Goal: Use online tool/utility: Use online tool/utility

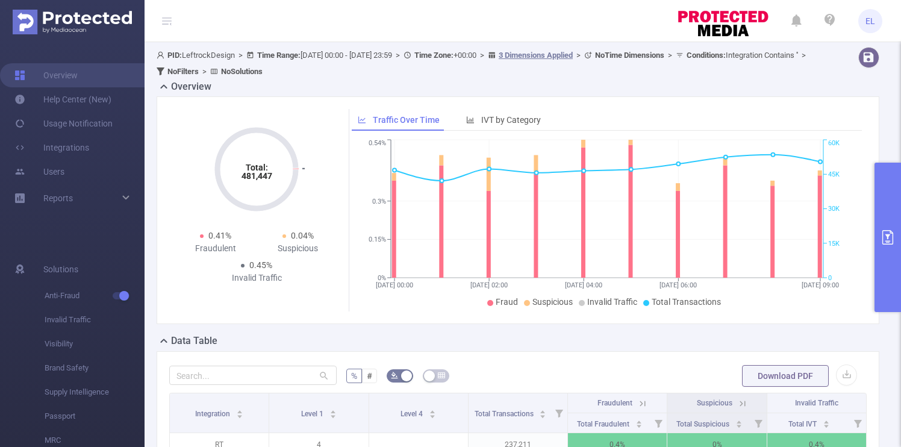
click at [895, 223] on button "primary" at bounding box center [887, 237] width 26 height 149
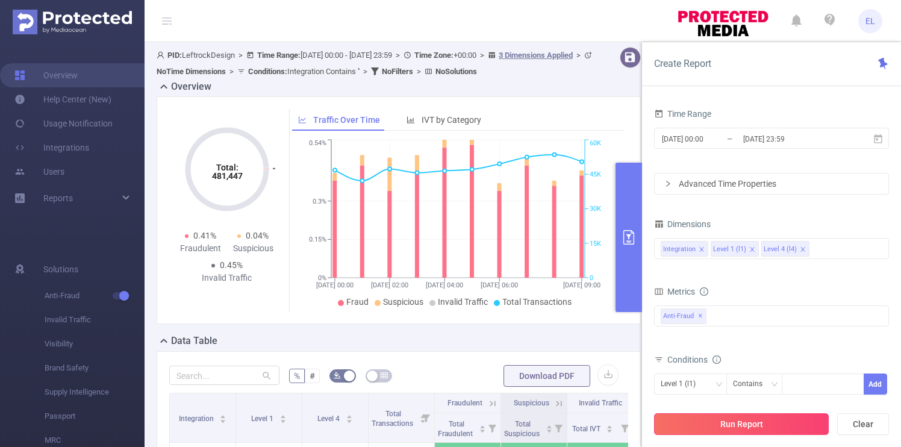
click at [748, 426] on button "Run Report" at bounding box center [741, 424] width 175 height 22
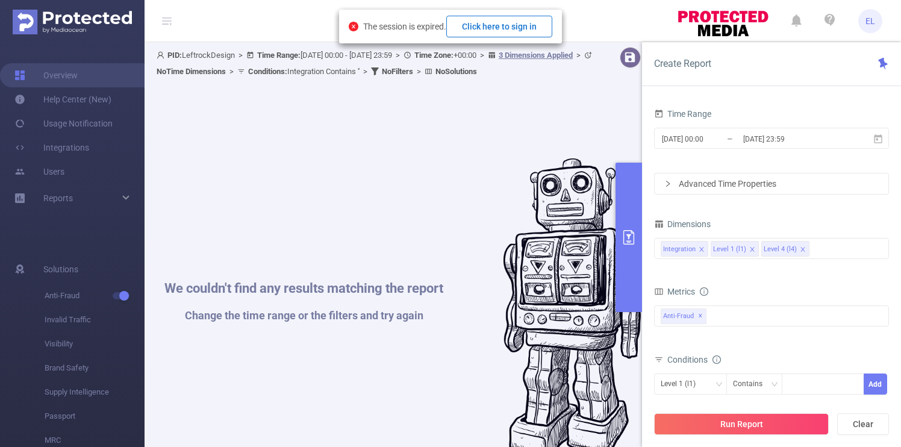
click at [477, 34] on button "Click here to sign in" at bounding box center [499, 27] width 106 height 22
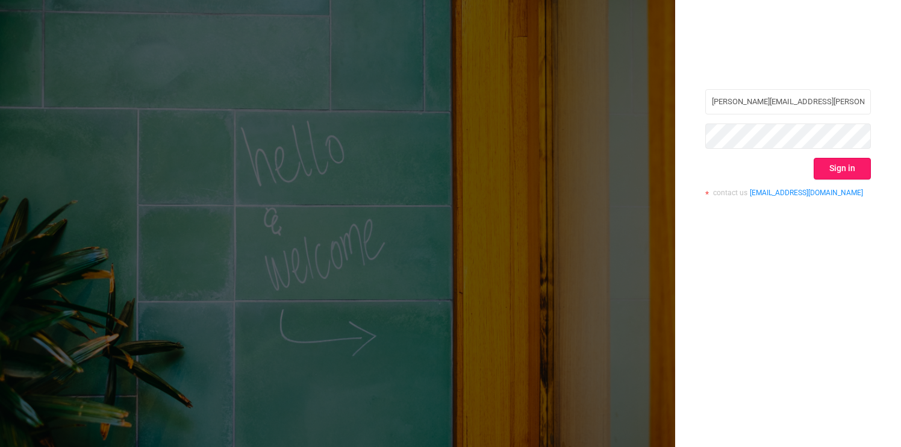
click at [835, 170] on button "Sign in" at bounding box center [841, 169] width 57 height 22
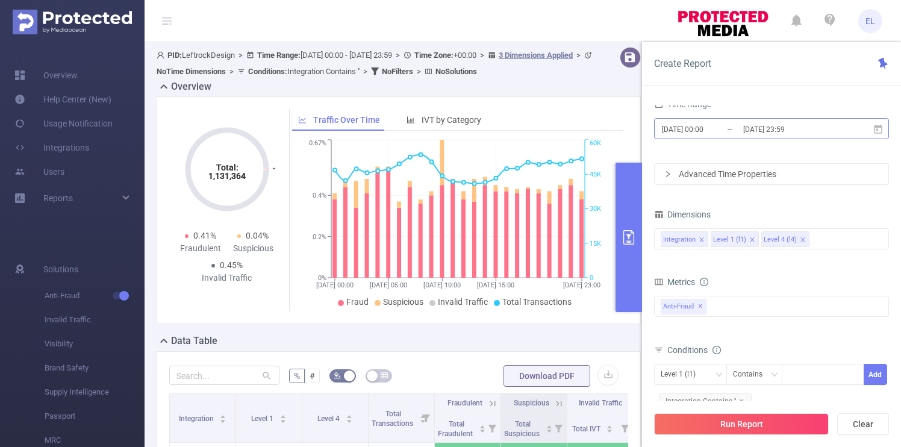
click at [720, 126] on input "[DATE] 00:00" at bounding box center [710, 129] width 98 height 16
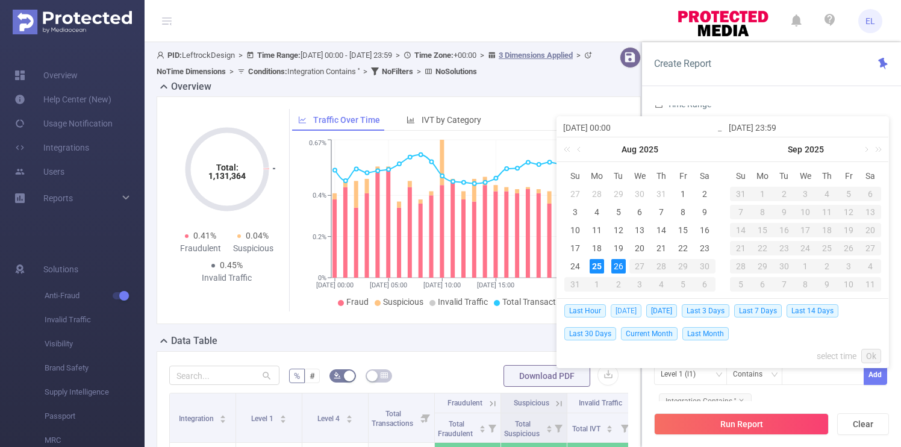
click at [624, 311] on span "Today" at bounding box center [626, 310] width 31 height 13
type input "2025-08-25 00:00"
type input "2025-08-25 23:59"
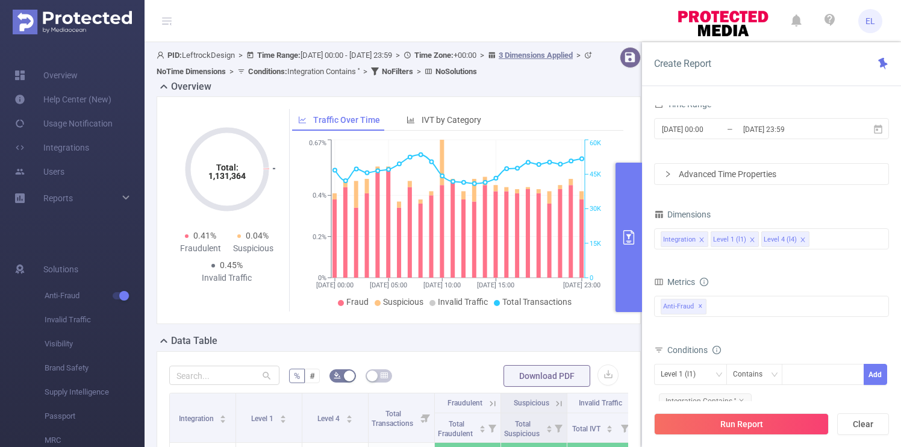
click at [624, 311] on button "primary" at bounding box center [628, 237] width 26 height 149
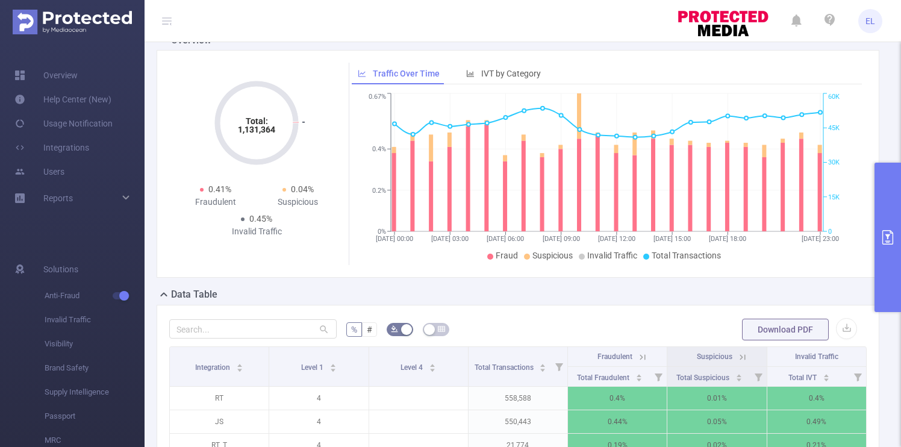
scroll to position [76, 0]
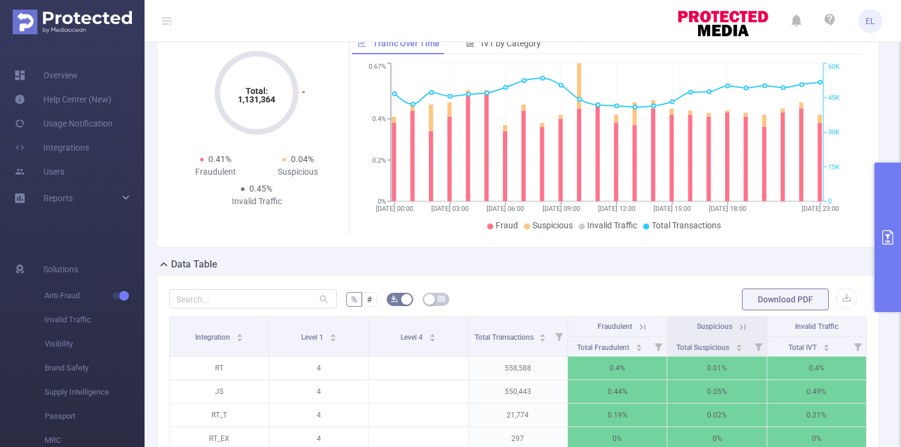
click at [891, 257] on button "primary" at bounding box center [887, 237] width 26 height 149
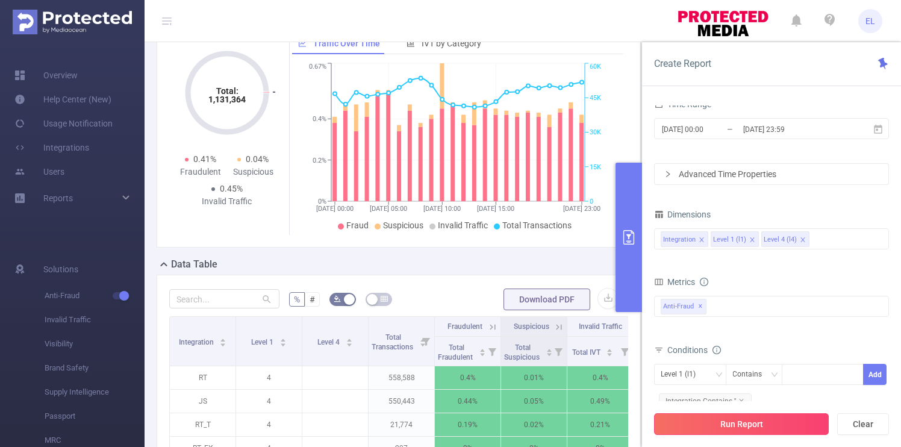
click at [720, 420] on button "Run Report" at bounding box center [741, 424] width 175 height 22
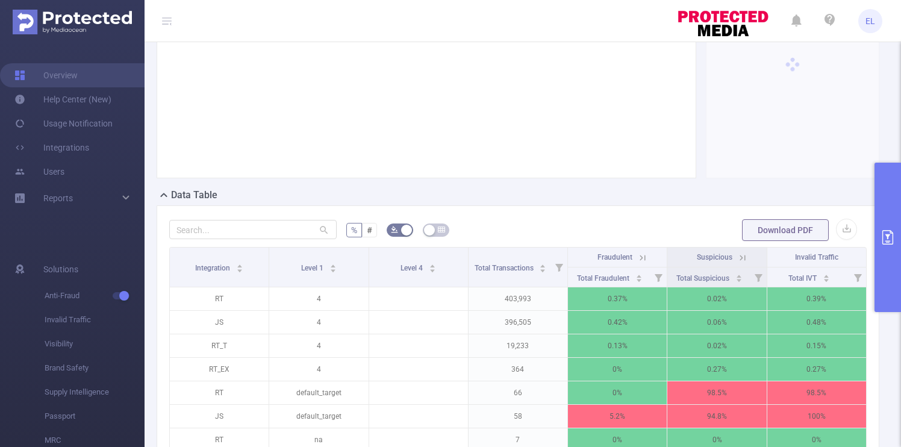
scroll to position [153, 0]
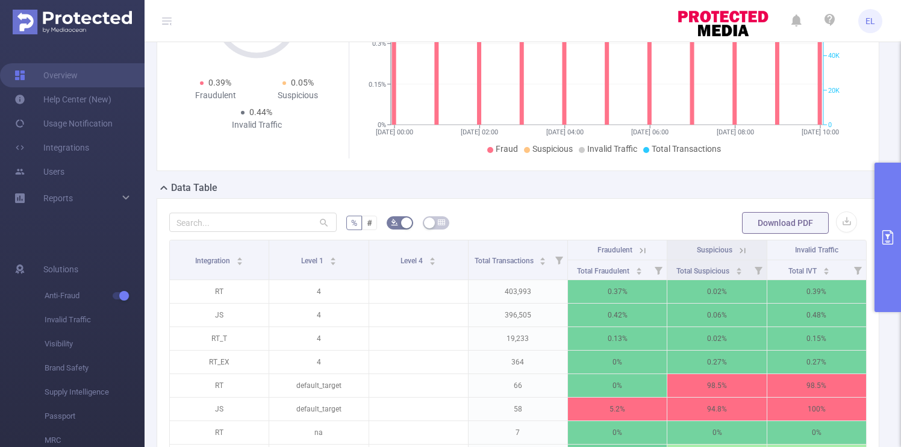
click at [741, 247] on icon at bounding box center [742, 250] width 11 height 11
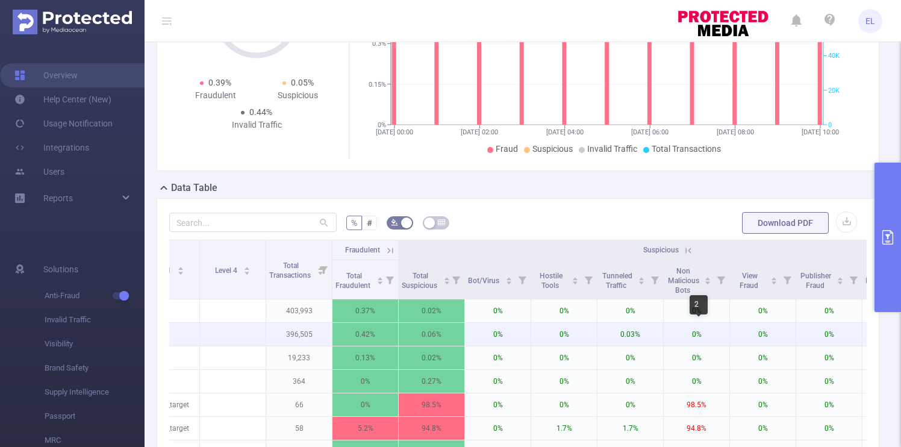
scroll to position [0, 0]
